Goal: Task Accomplishment & Management: Use online tool/utility

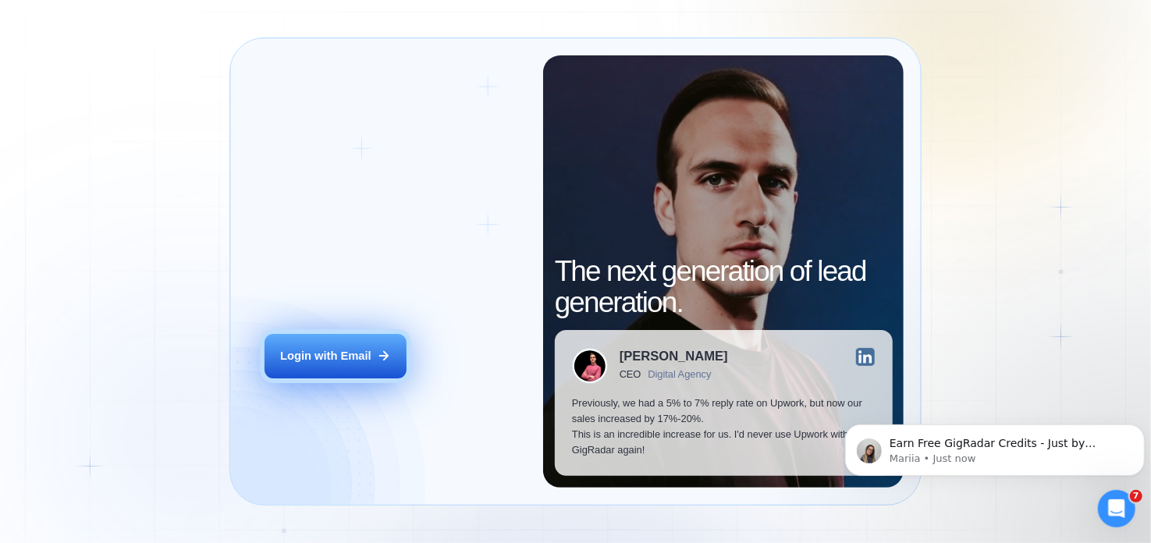
click at [343, 358] on div "Login with Email" at bounding box center [325, 356] width 91 height 16
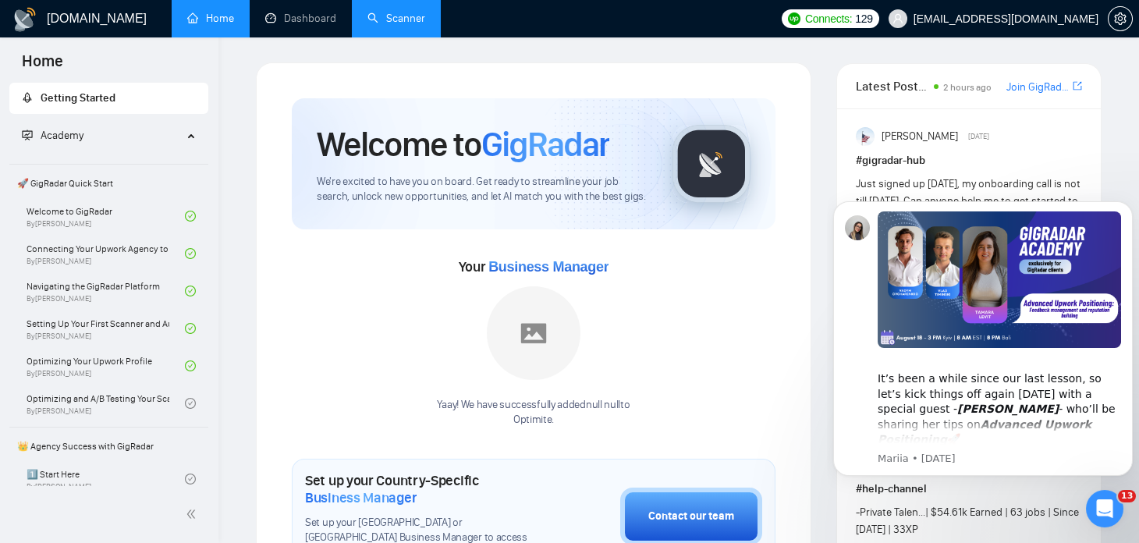
click at [377, 17] on link "Scanner" at bounding box center [396, 18] width 58 height 13
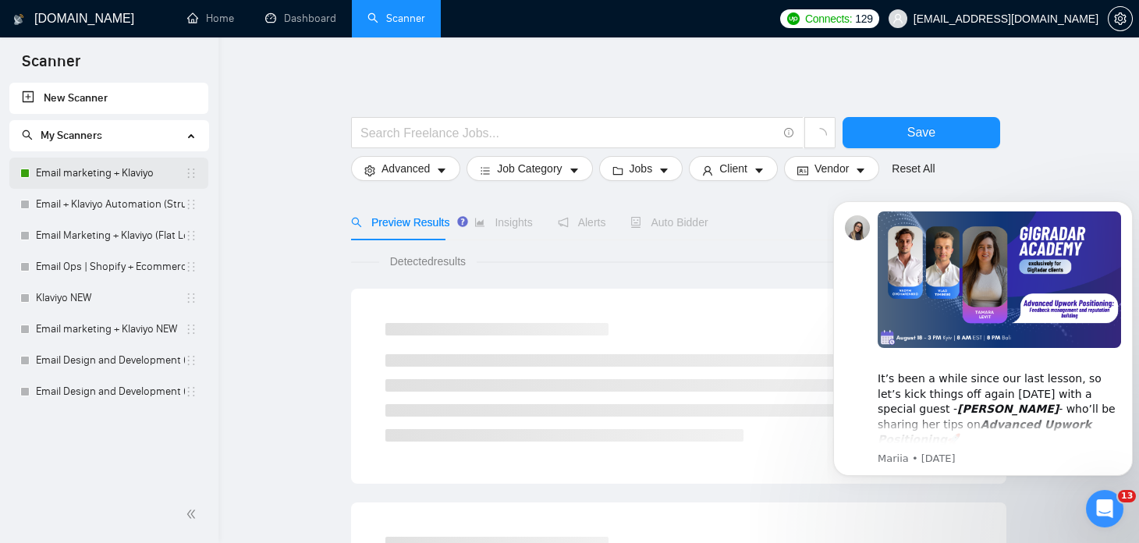
click at [109, 175] on link "Email marketing + Klaviyo" at bounding box center [110, 173] width 149 height 31
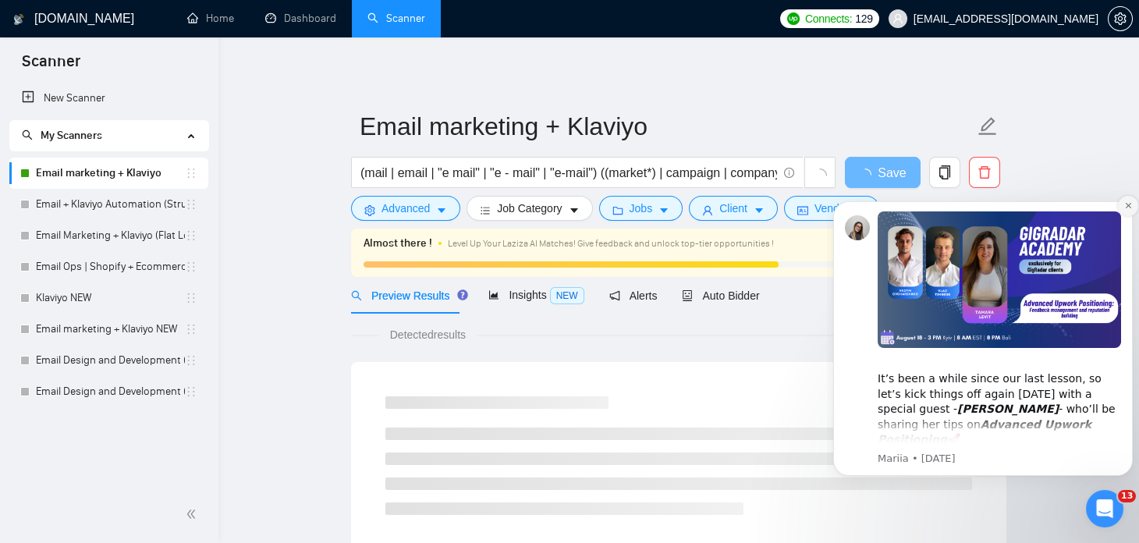
click at [1125, 209] on icon "Dismiss notification" at bounding box center [1128, 205] width 9 height 9
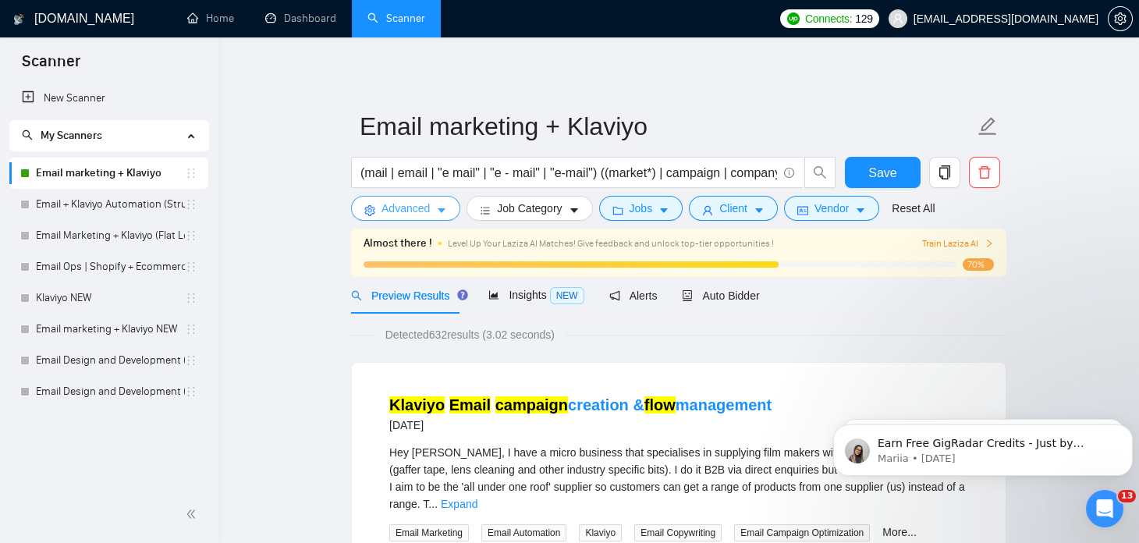
click at [438, 213] on icon "caret-down" at bounding box center [441, 210] width 11 height 11
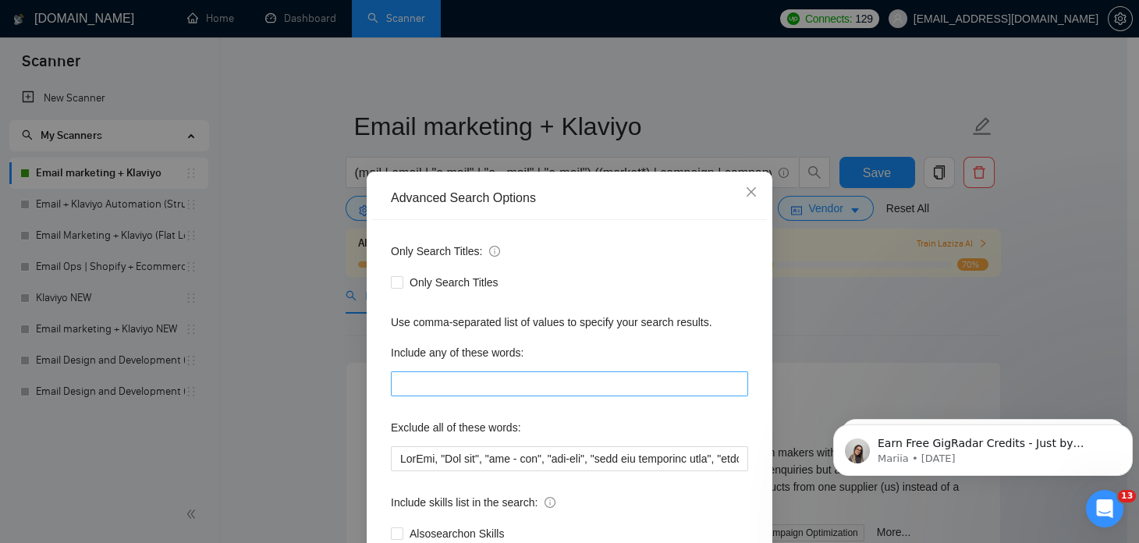
scroll to position [105, 0]
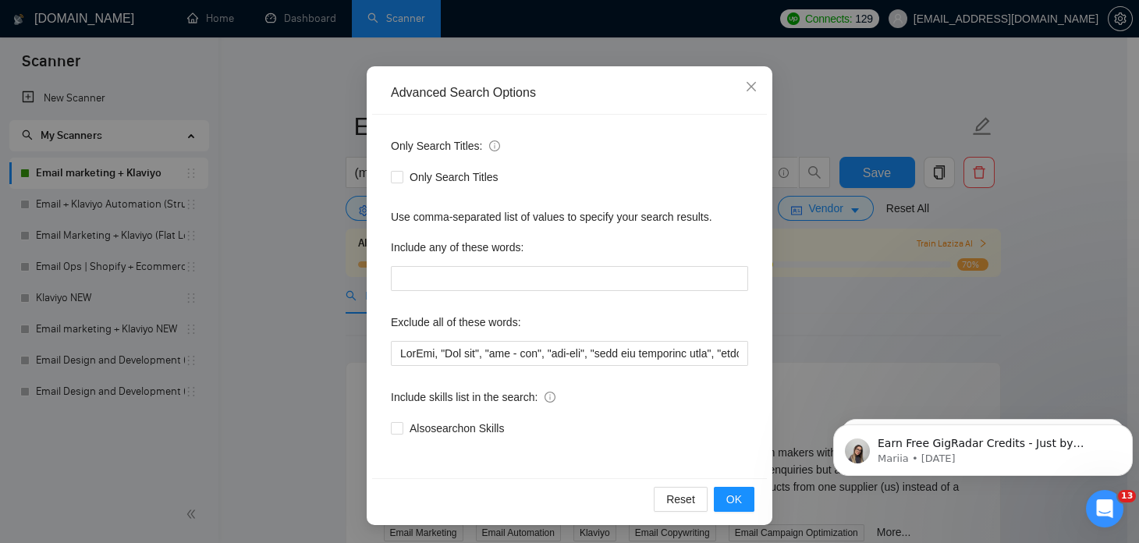
click at [337, 332] on div "Advanced Search Options Only Search Titles: Only Search Titles Use comma-separa…" at bounding box center [569, 271] width 1139 height 543
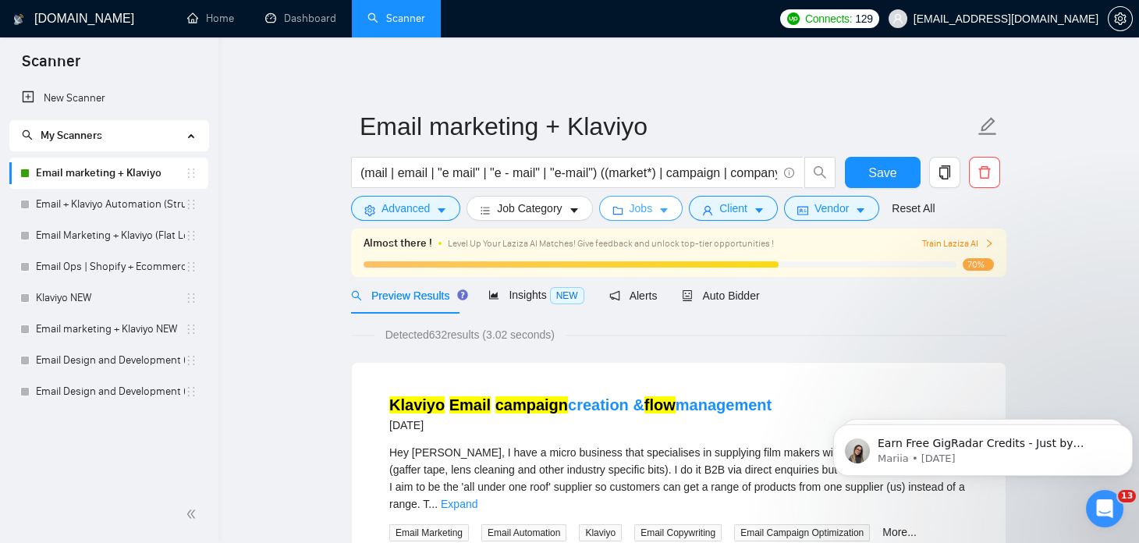
click at [622, 208] on button "Jobs" at bounding box center [641, 208] width 84 height 25
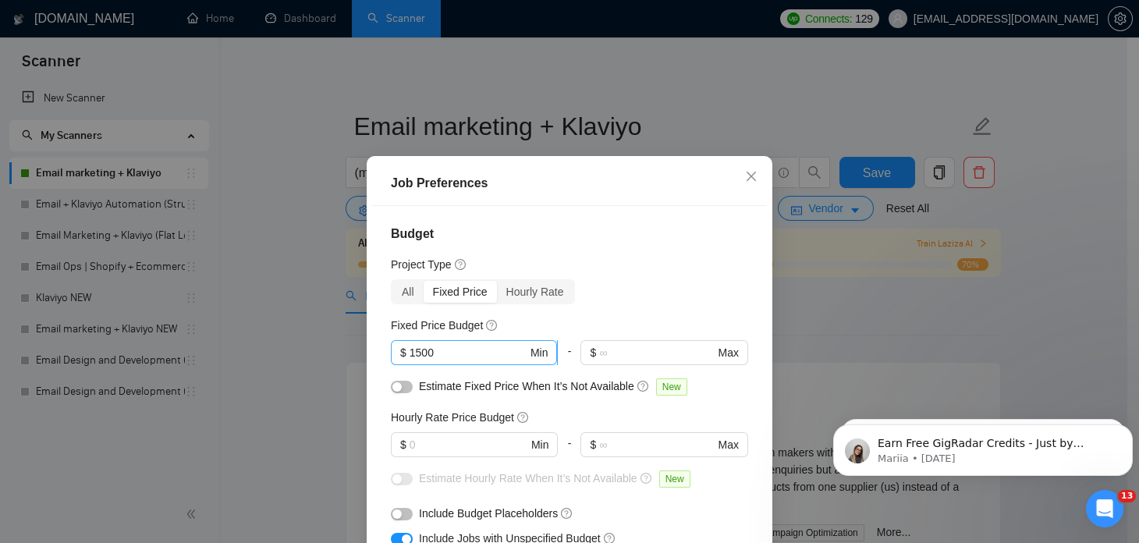
click at [438, 353] on input "1500" at bounding box center [469, 352] width 118 height 17
type input "1"
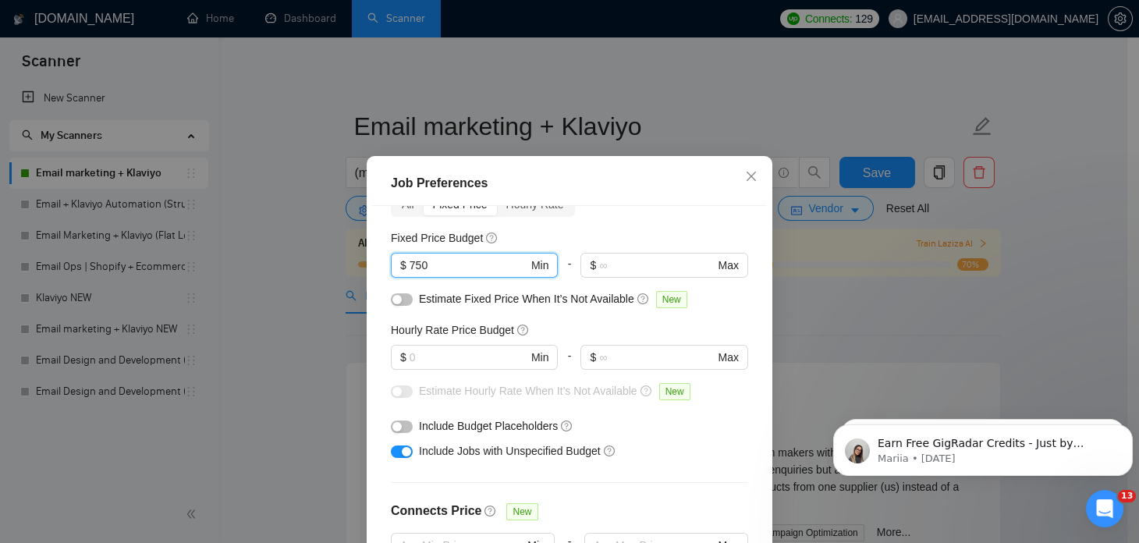
scroll to position [0, 0]
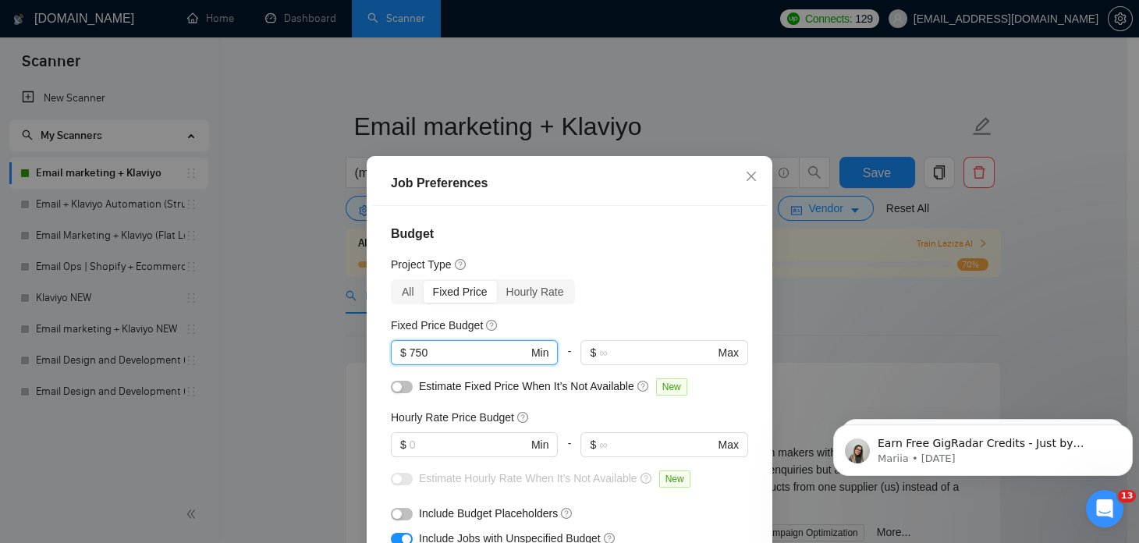
type input "750"
click at [300, 330] on div "Job Preferences Budget Project Type All Fixed Price Hourly Rate Fixed Price Bud…" at bounding box center [569, 271] width 1139 height 543
